Goal: Information Seeking & Learning: Learn about a topic

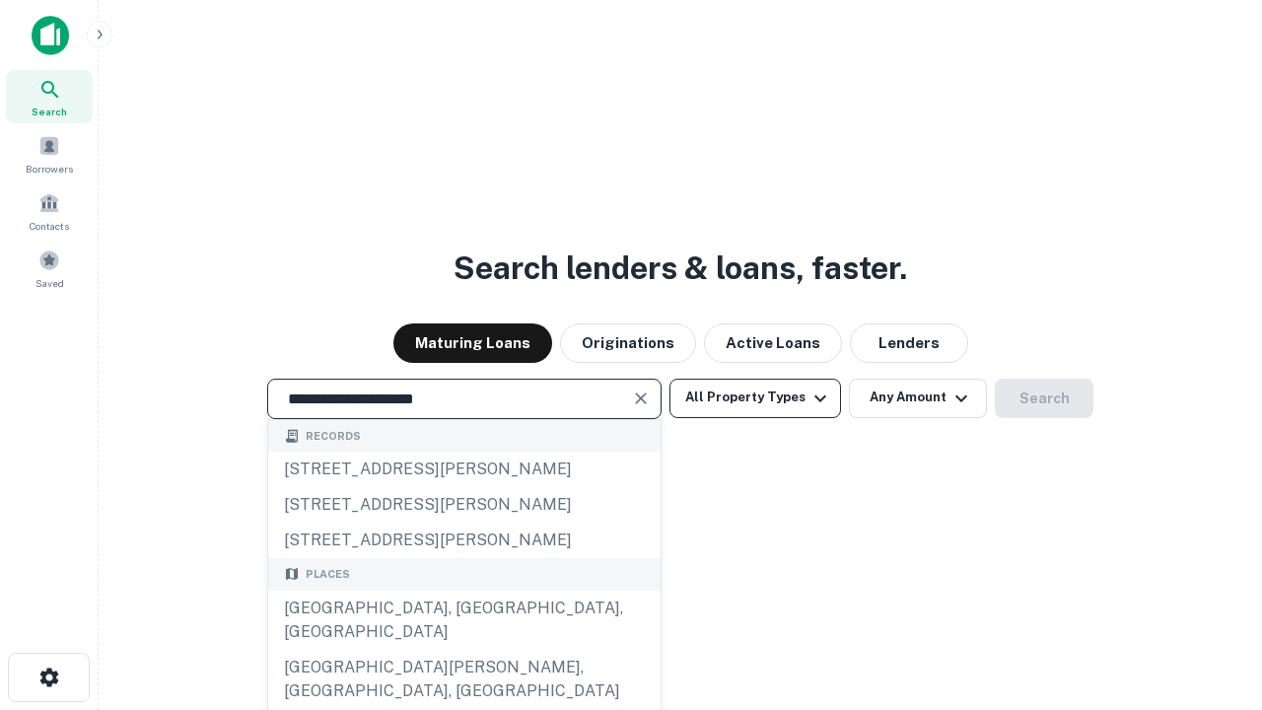
click at [464, 650] on div "Santa Monica, CA, USA" at bounding box center [464, 620] width 393 height 59
click at [755, 397] on button "All Property Types" at bounding box center [756, 398] width 172 height 39
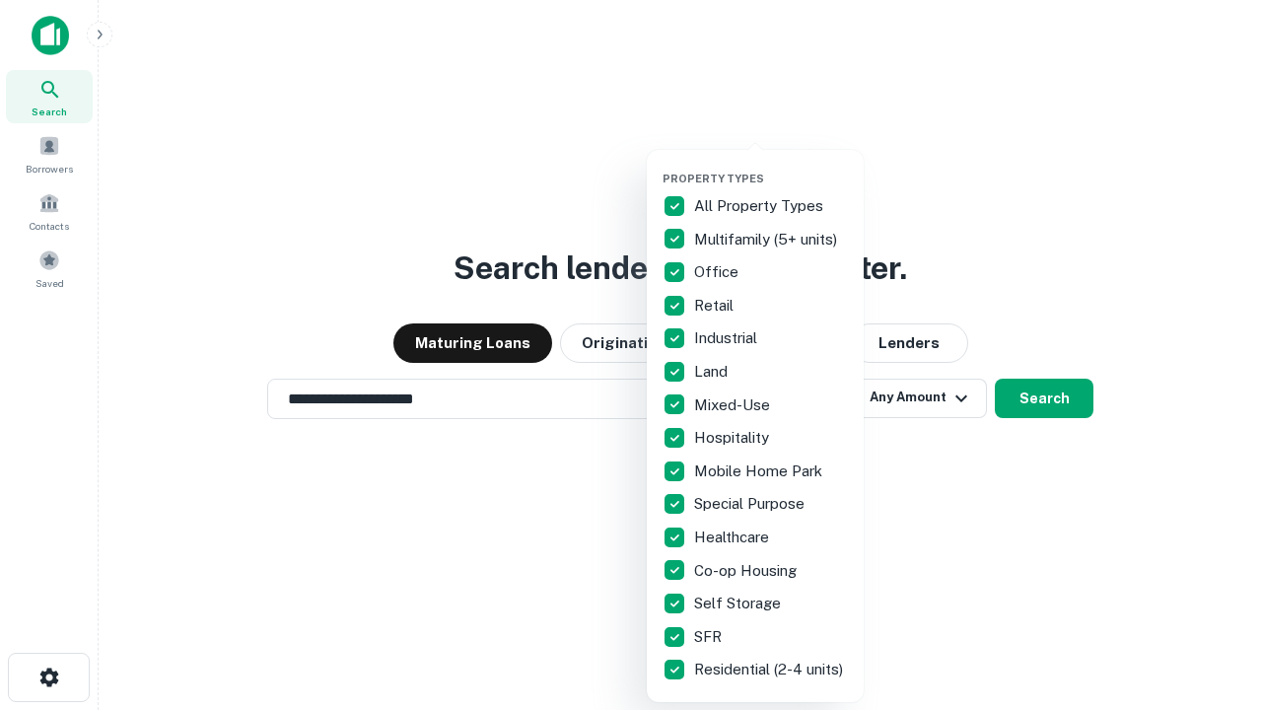
type input "**********"
click at [771, 166] on button "button" at bounding box center [771, 166] width 217 height 1
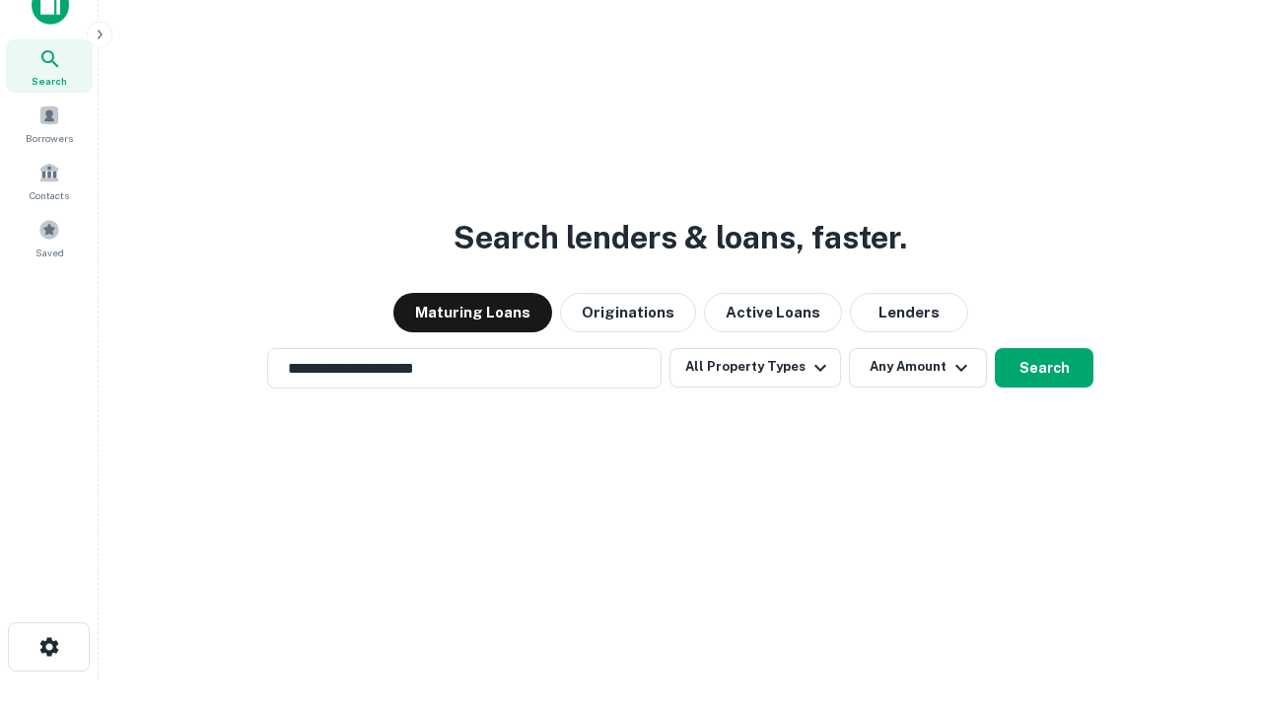
scroll to position [12, 238]
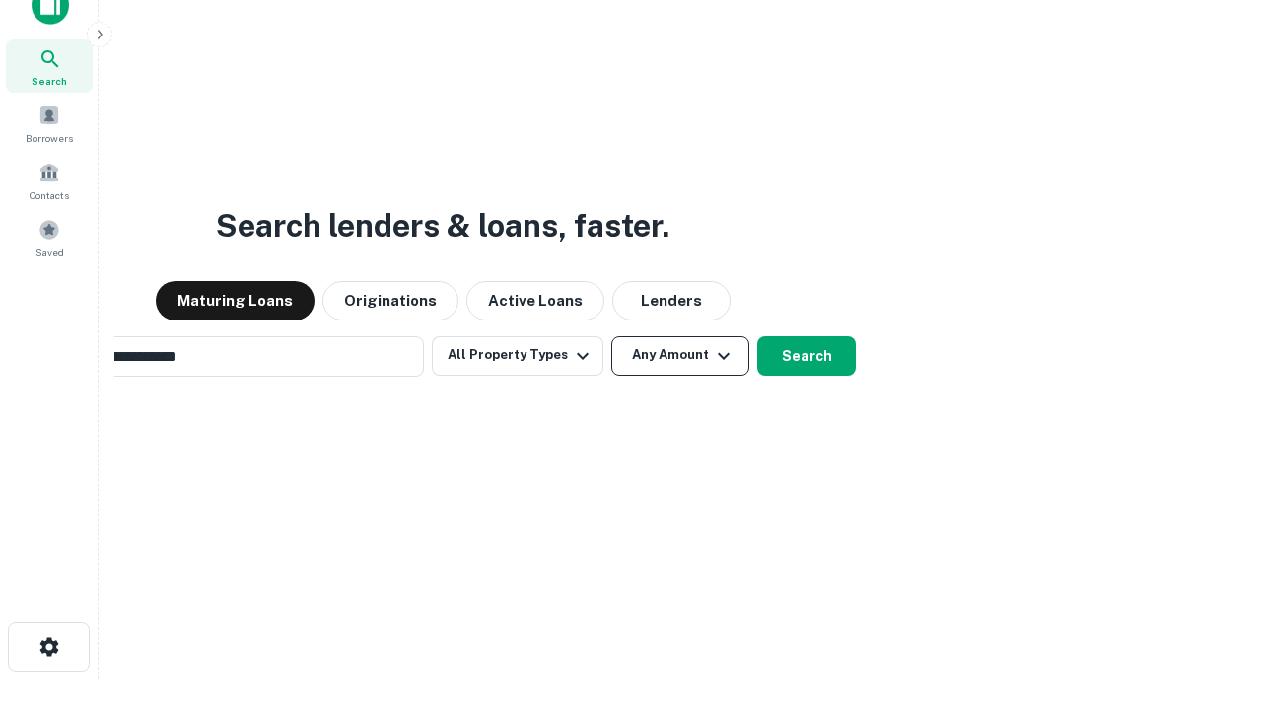
click at [611, 336] on button "Any Amount" at bounding box center [680, 355] width 138 height 39
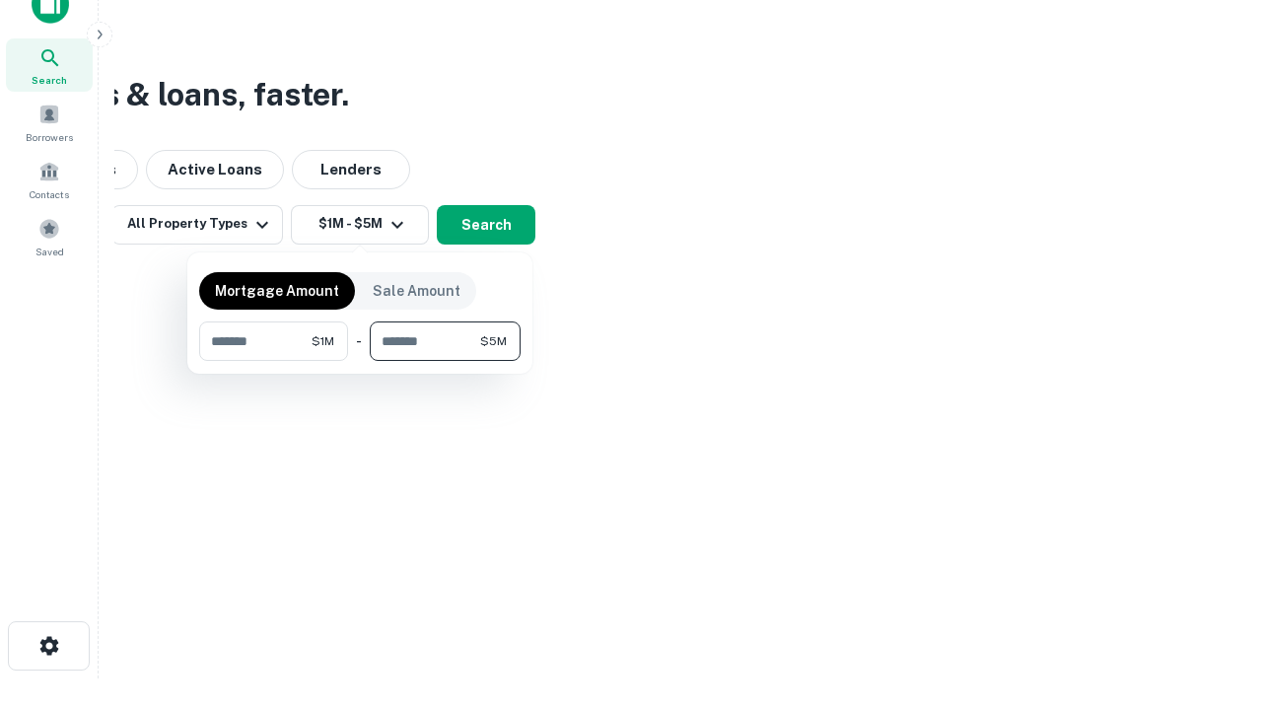
type input "*******"
click at [360, 361] on button "button" at bounding box center [360, 361] width 322 height 1
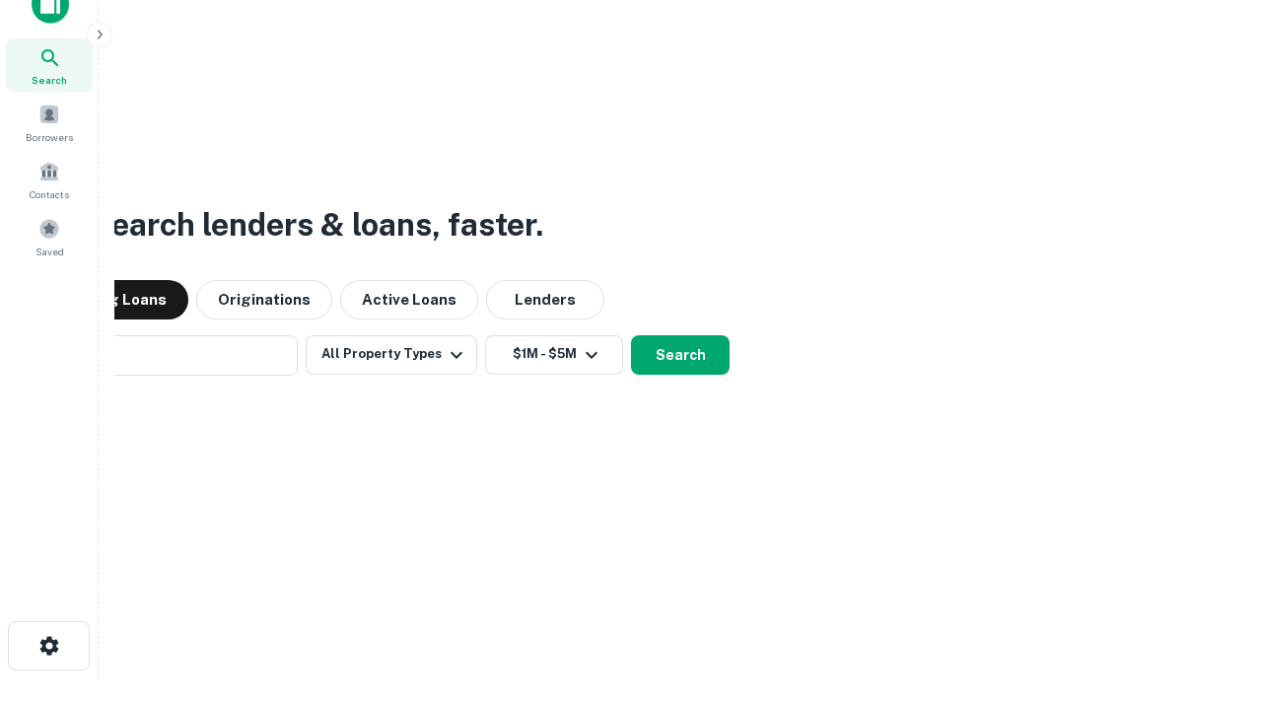
scroll to position [31, 0]
click at [631, 336] on button "Search" at bounding box center [680, 355] width 99 height 39
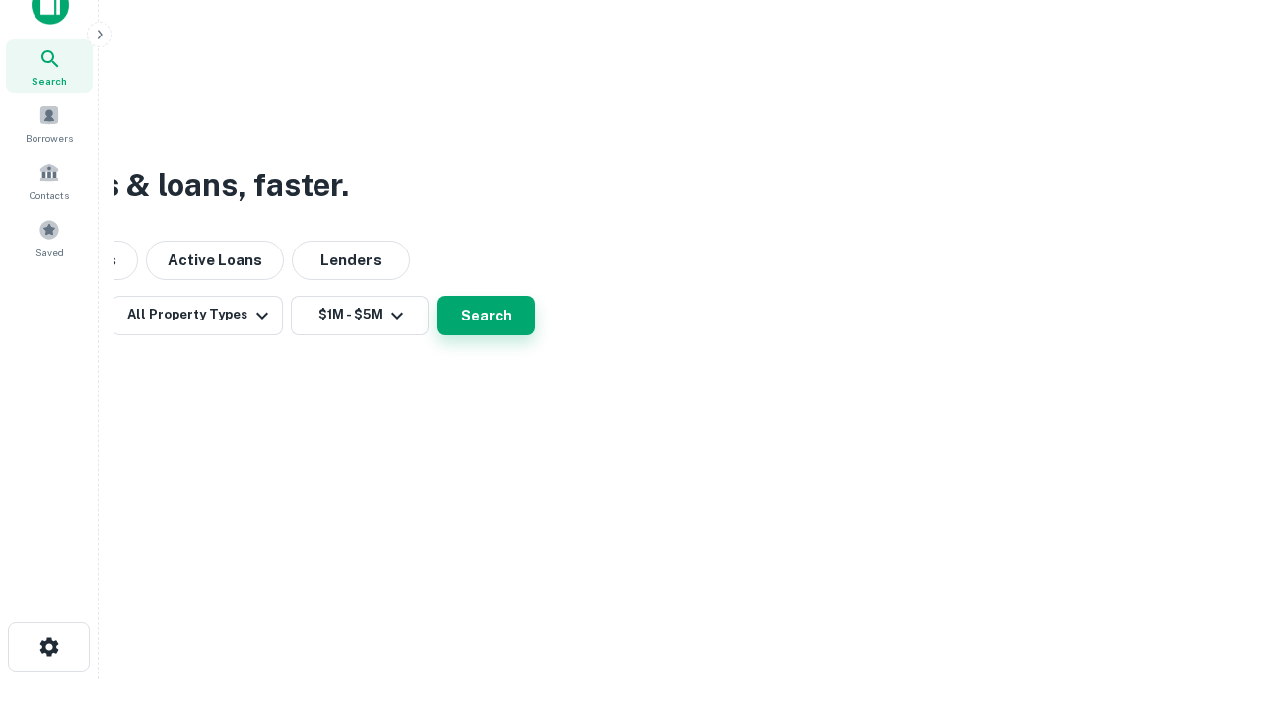
scroll to position [32, 0]
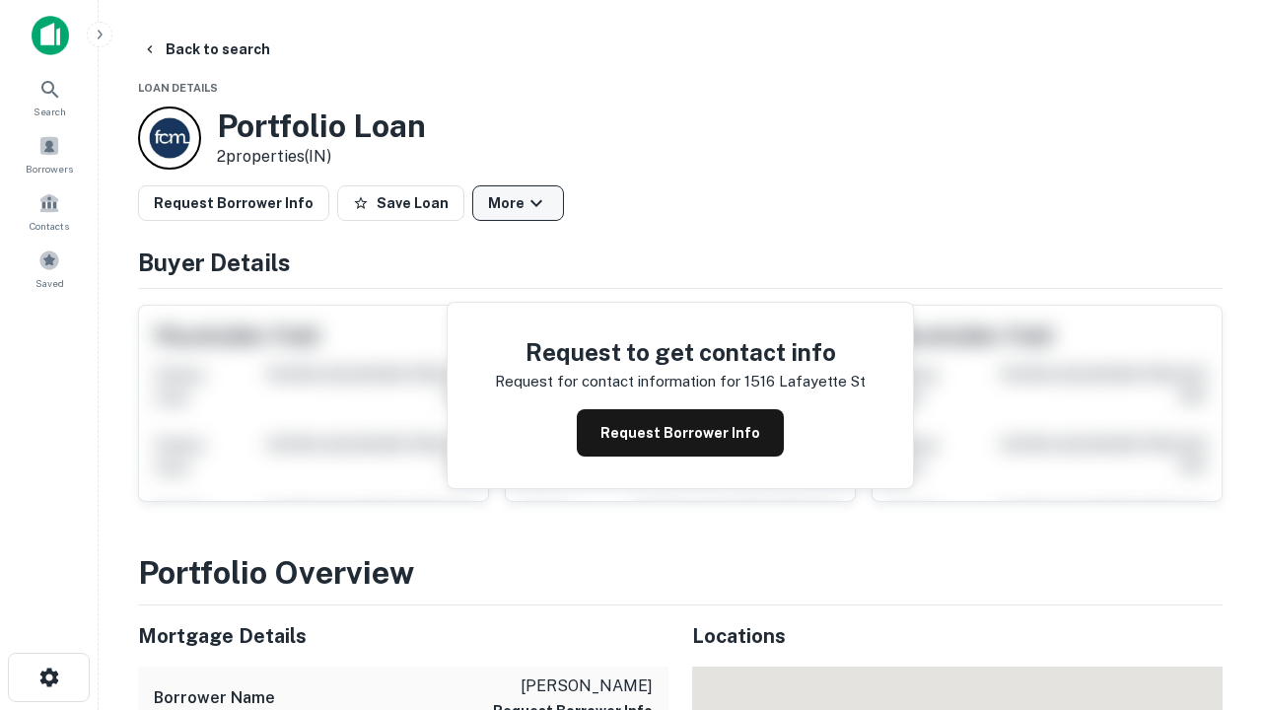
click at [518, 203] on button "More" at bounding box center [518, 203] width 92 height 36
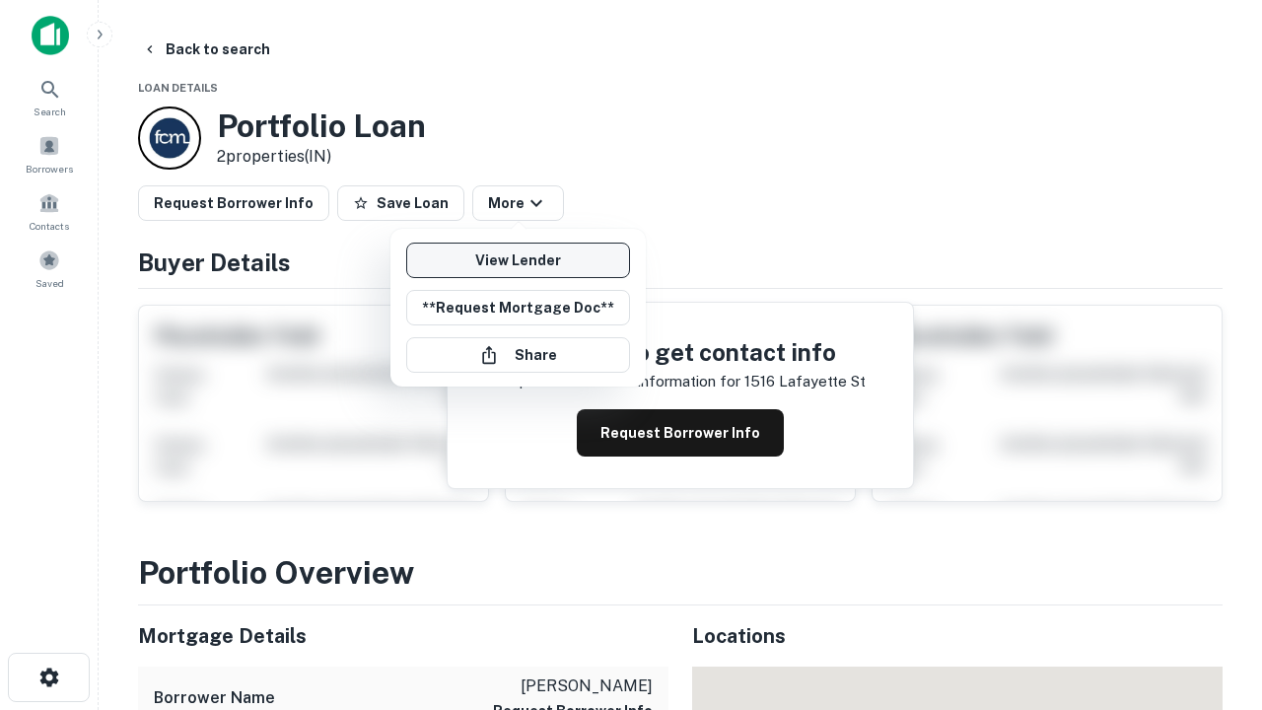
click at [518, 260] on link "View Lender" at bounding box center [518, 261] width 224 height 36
